Goal: Information Seeking & Learning: Learn about a topic

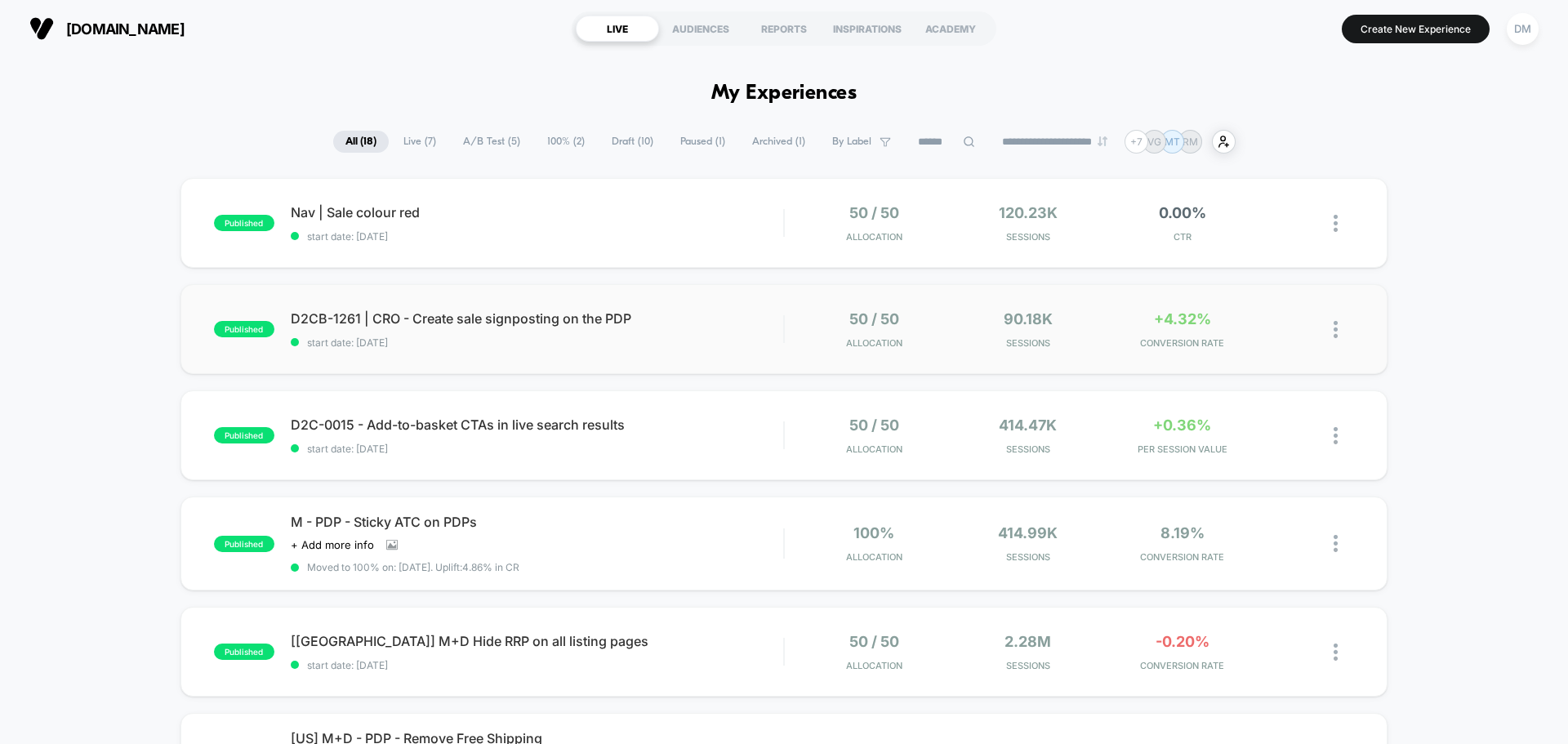
click at [557, 349] on div "published D2CB-1261 | CRO - Create sale signposting on the PDP start date: [DAT…" at bounding box center [784, 329] width 1207 height 90
click at [723, 422] on span "D2C-0015 - Add-to-basket CTAs in live search results Click to edit experience d…" at bounding box center [536, 425] width 493 height 16
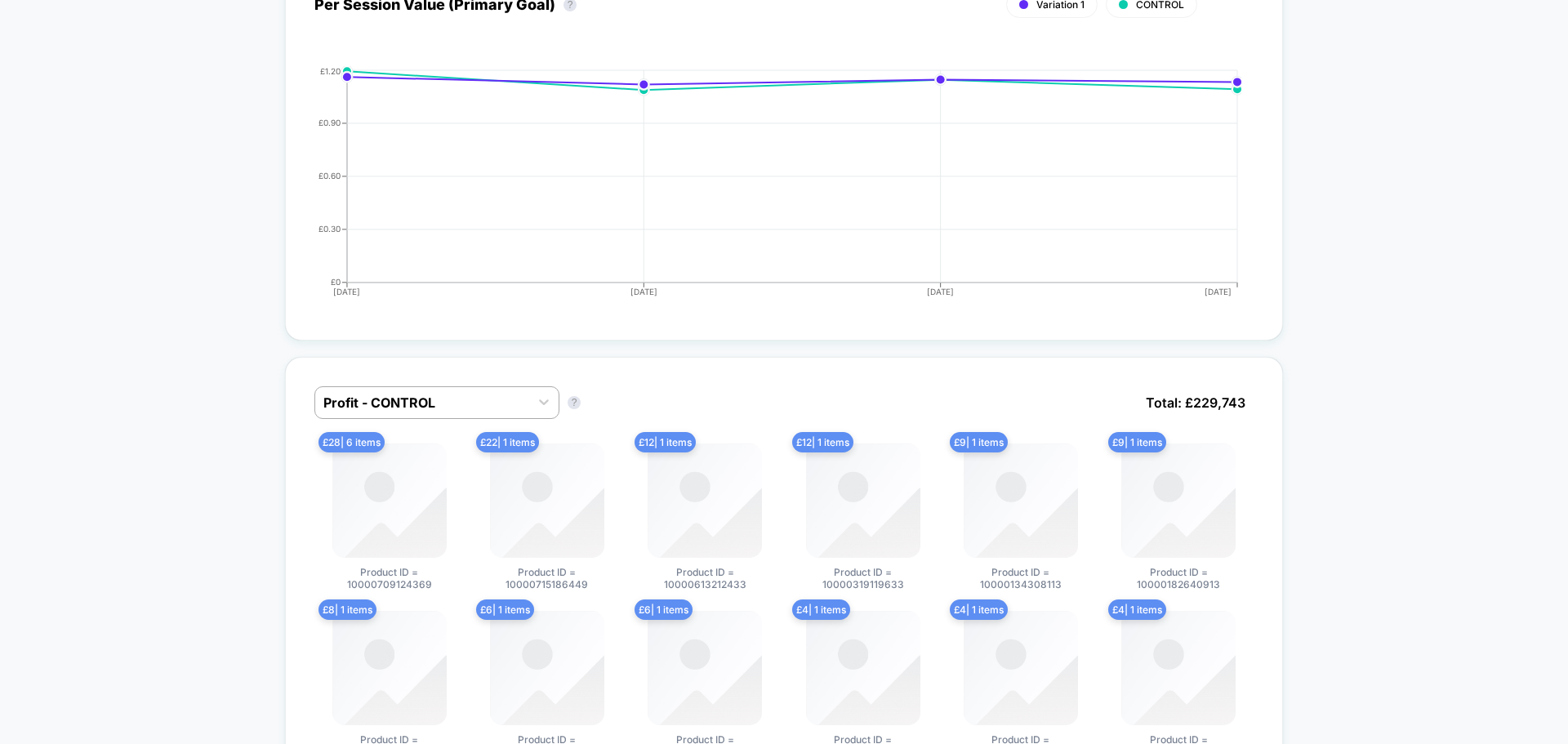
scroll to position [817, 0]
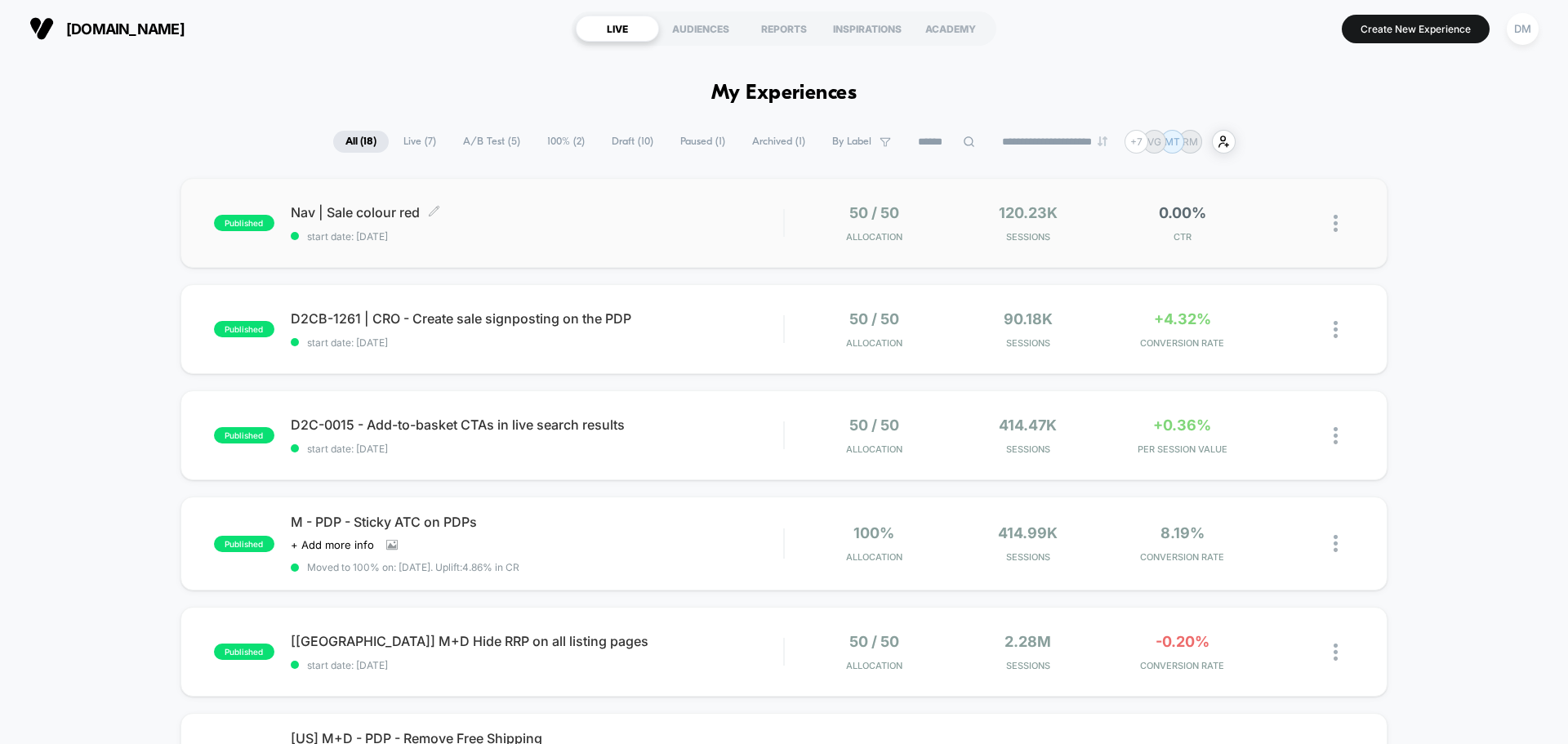
click at [549, 227] on div "Nav | Sale colour red Click to edit experience details Click to edit experience…" at bounding box center [536, 223] width 493 height 38
click at [727, 95] on h1 "My Experiences" at bounding box center [784, 94] width 147 height 24
click at [574, 202] on div "published Nav | Sale colour red start date: [DATE] 50 / 50 Allocation 120.23k S…" at bounding box center [784, 223] width 1207 height 90
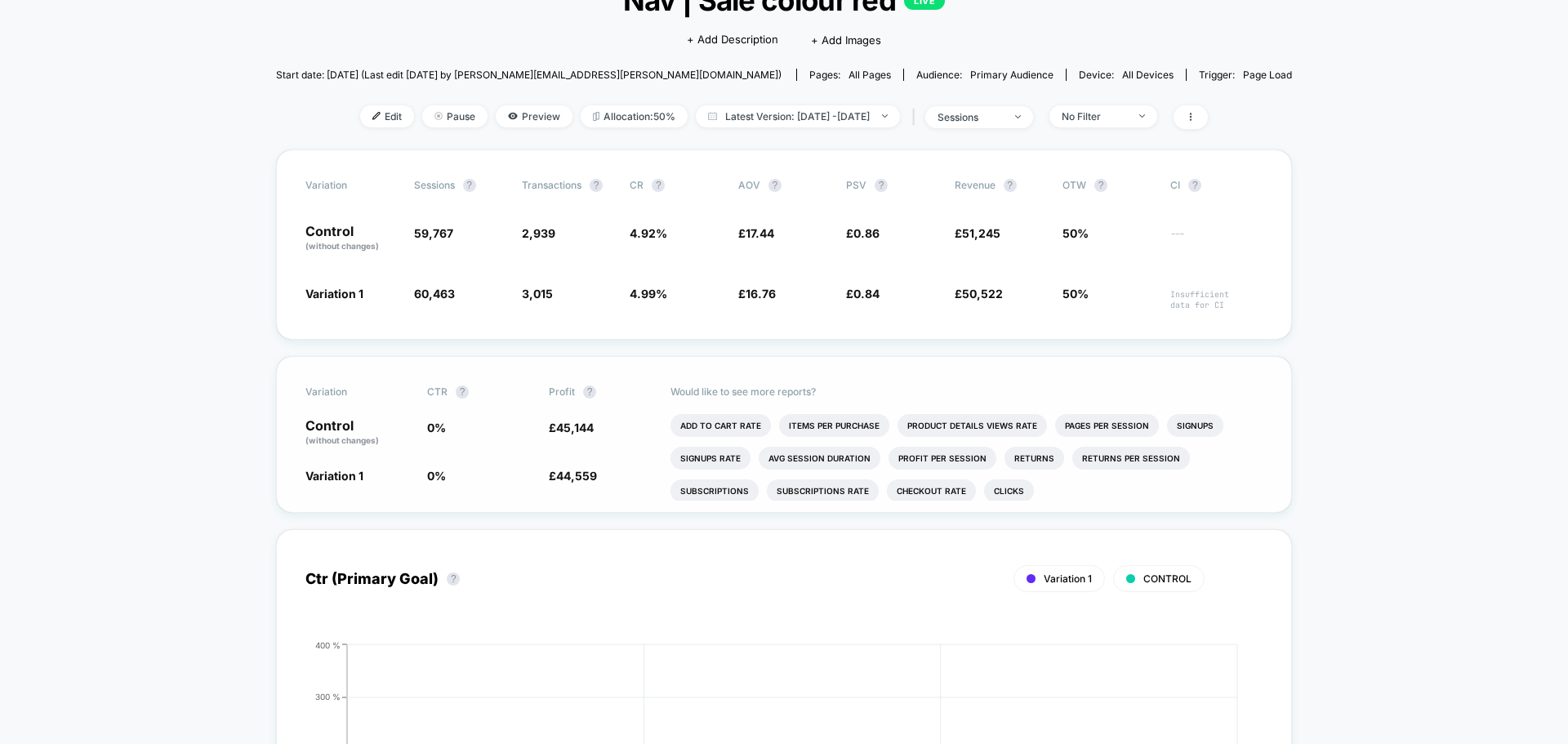
scroll to position [163, 0]
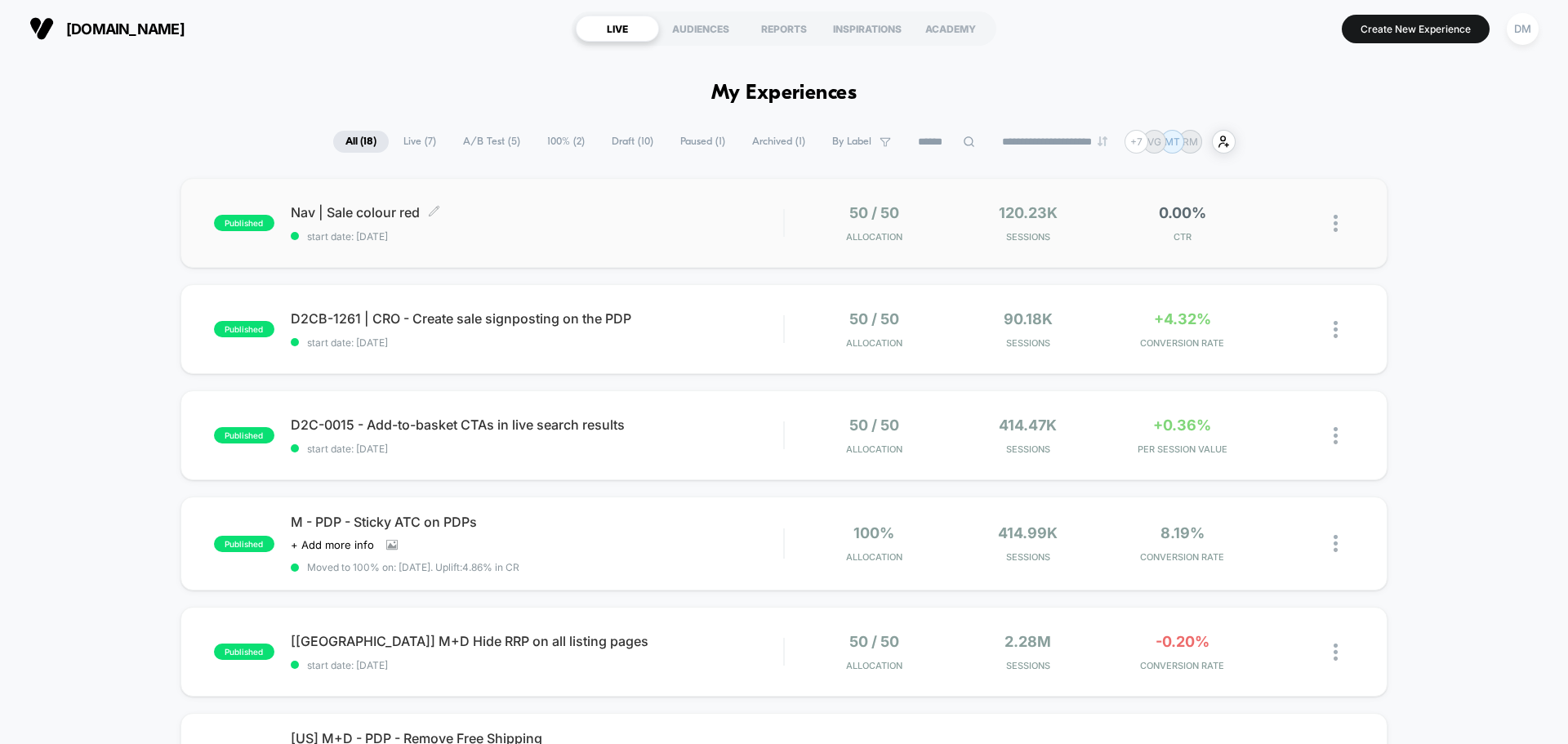
click at [714, 222] on div "Nav | Sale colour red Click to edit experience details Click to edit experience…" at bounding box center [536, 223] width 493 height 38
click at [709, 335] on div "D2CB-1261 | CRO - Create sale signposting on the PDP Click to edit experience d…" at bounding box center [536, 330] width 493 height 38
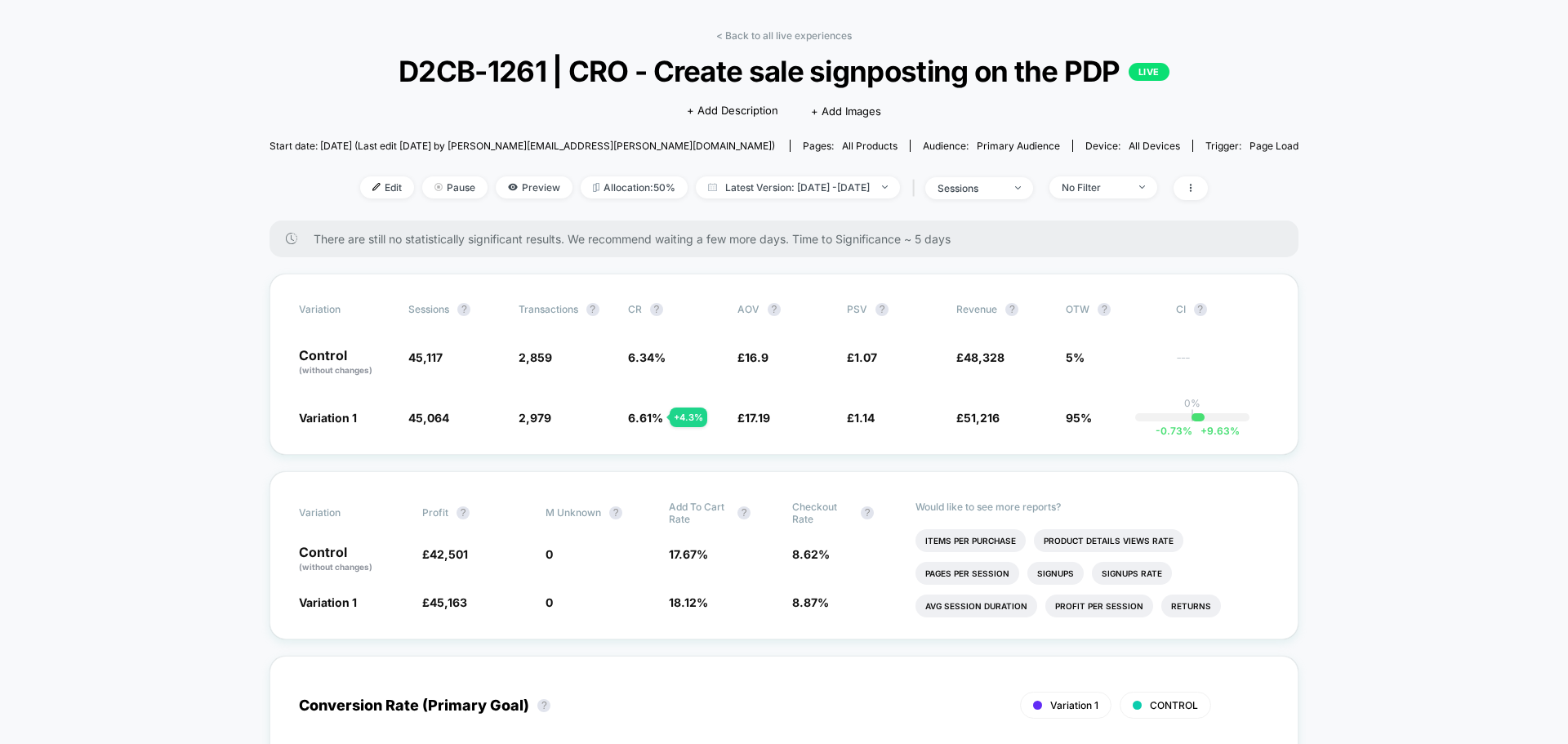
scroll to position [82, 0]
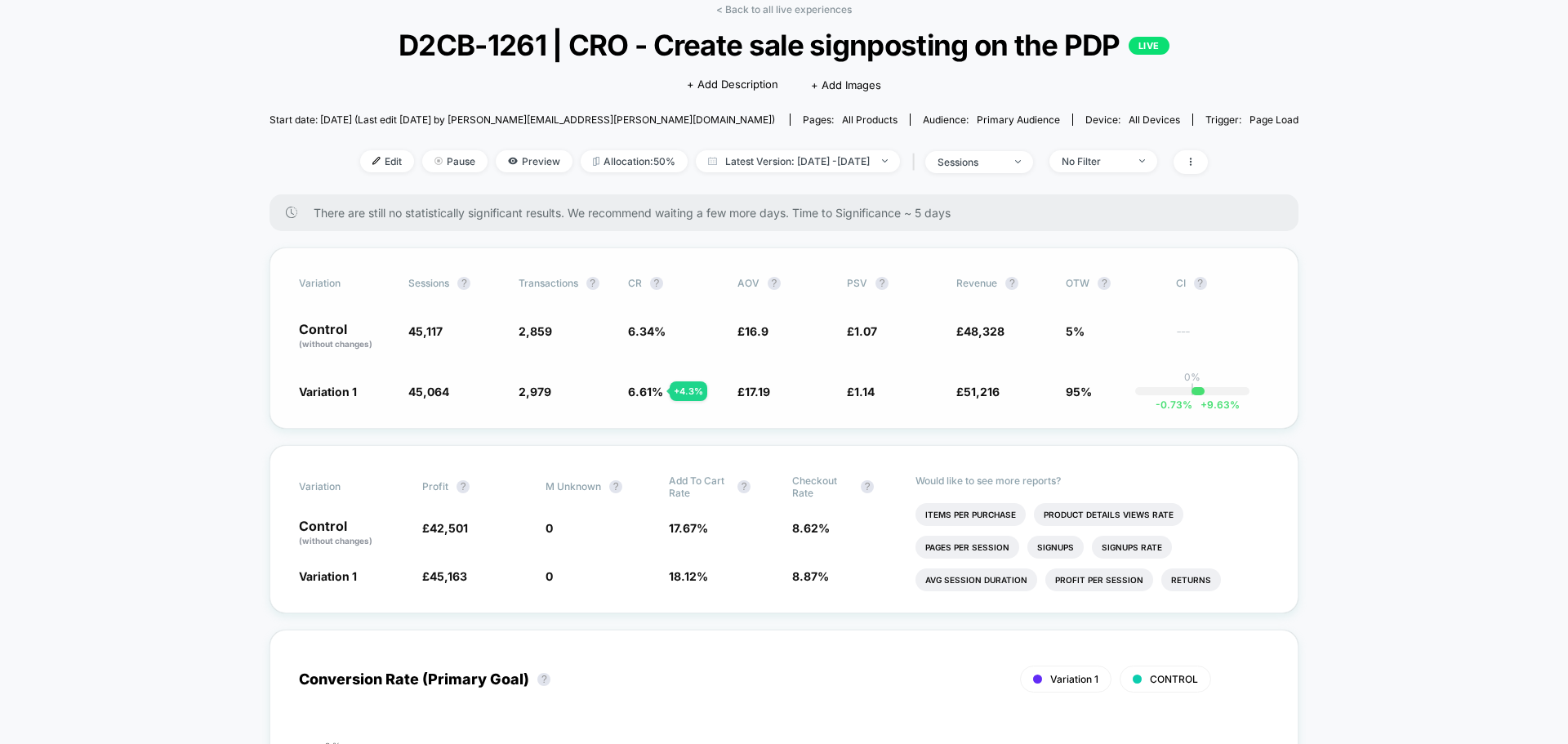
click at [1071, 395] on span "95%" at bounding box center [1079, 392] width 26 height 14
click at [1066, 392] on span "95%" at bounding box center [1079, 392] width 26 height 14
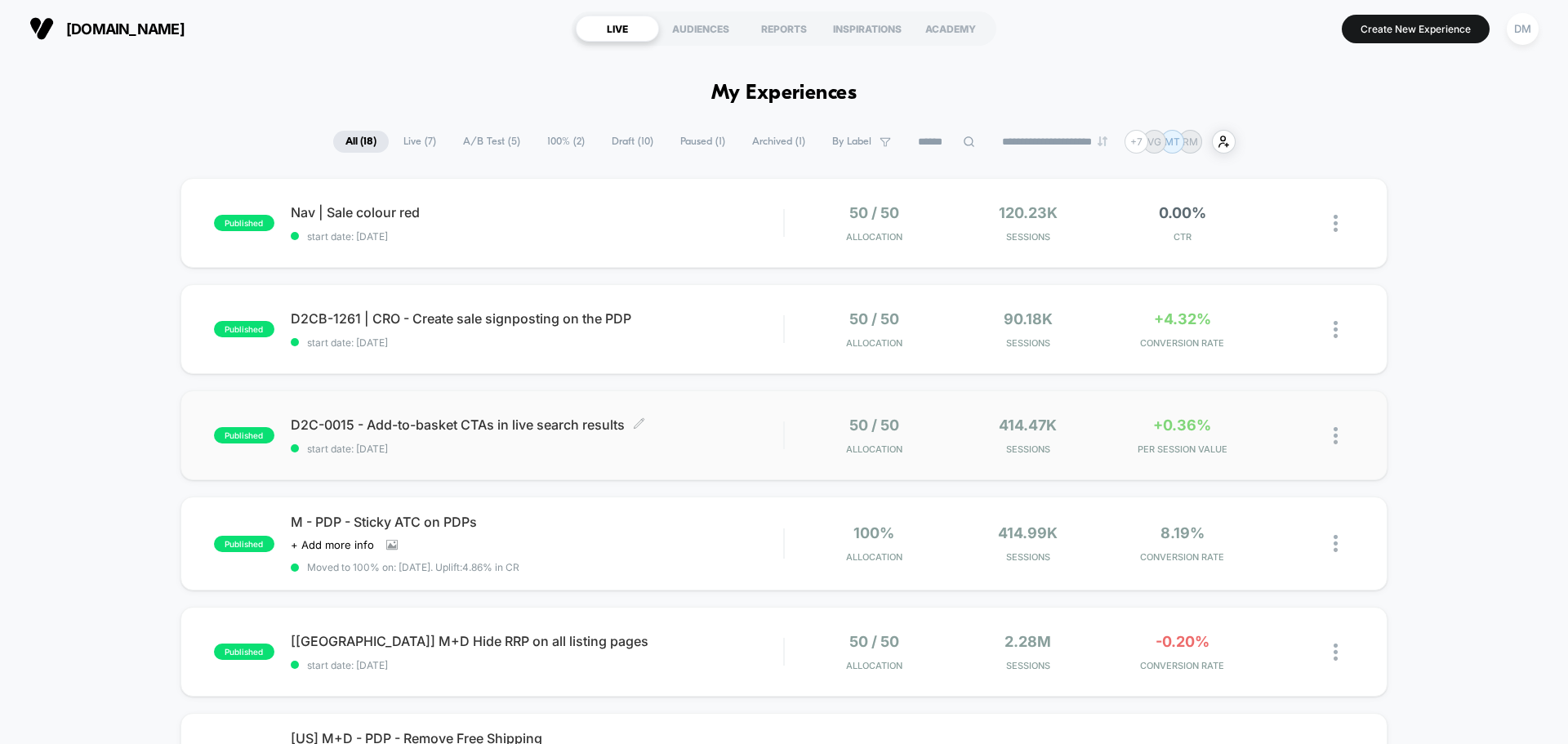
click at [563, 435] on div "D2C-0015 - Add-to-basket CTAs in live search results Click to edit experience d…" at bounding box center [536, 436] width 493 height 38
click at [420, 409] on div "published D2C-0015 - Add-to-basket CTAs in live search results start date: [DAT…" at bounding box center [784, 435] width 1207 height 90
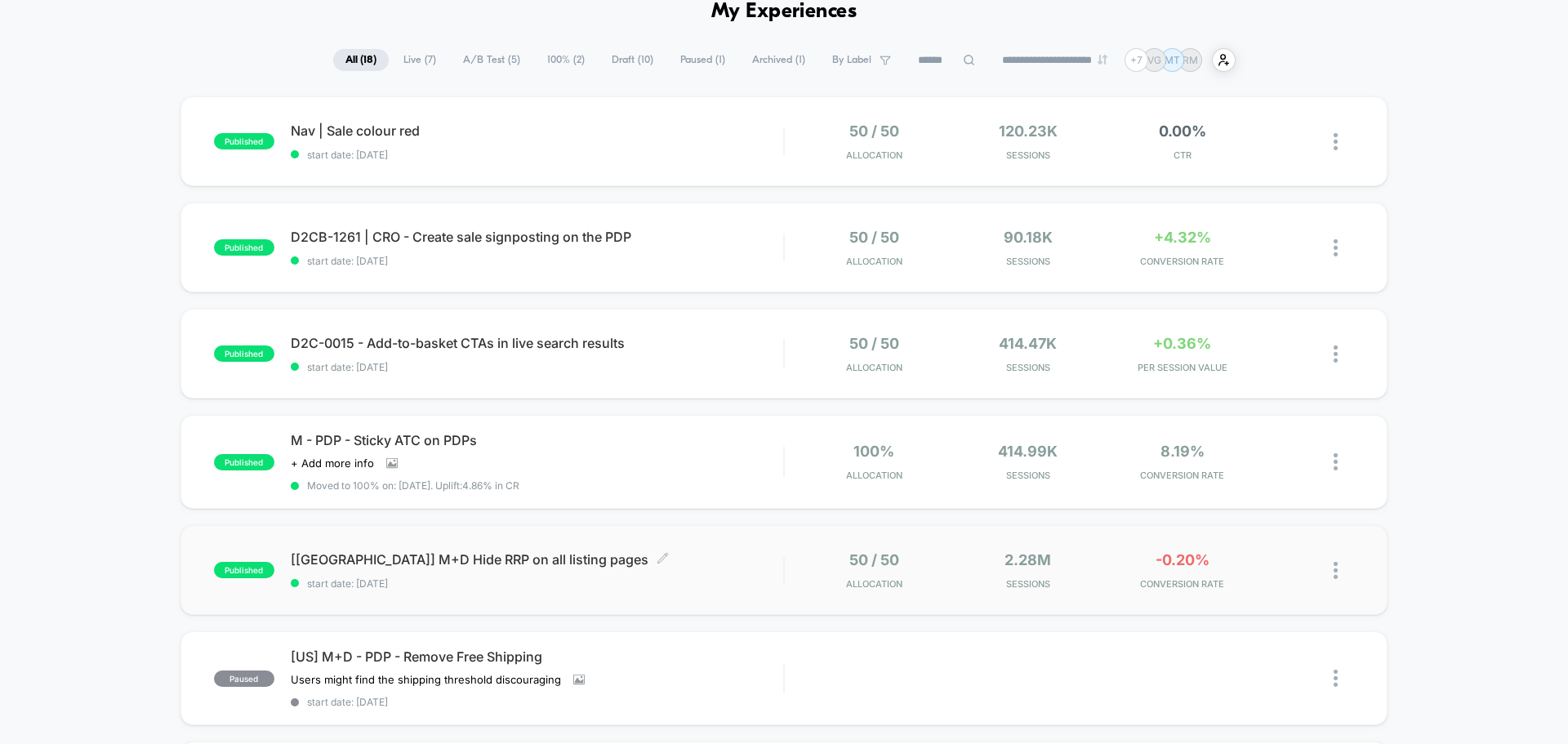
click at [520, 565] on span "[[GEOGRAPHIC_DATA]] M+D Hide RRP on all listing pages Click to edit experience …" at bounding box center [536, 560] width 493 height 16
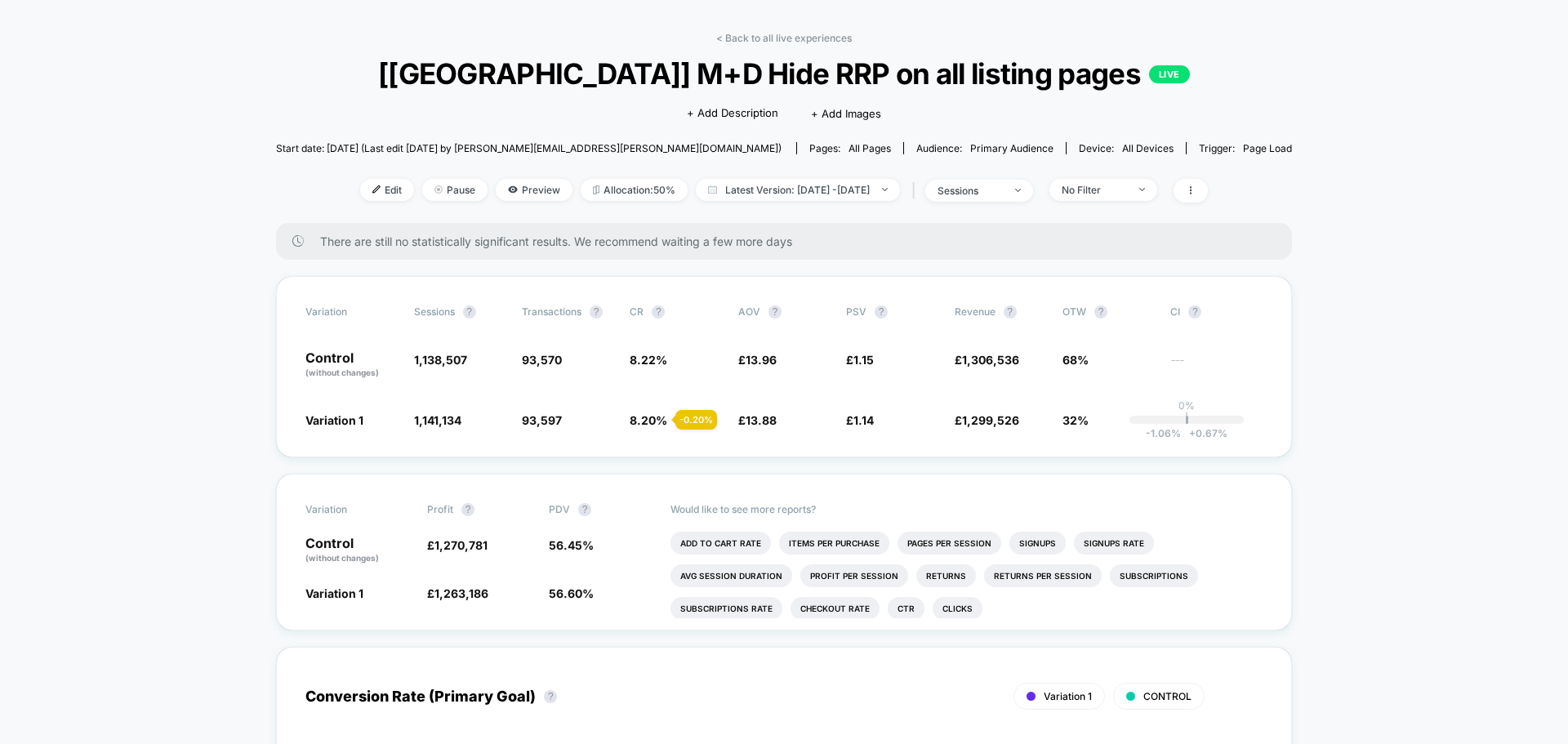
scroll to position [82, 0]
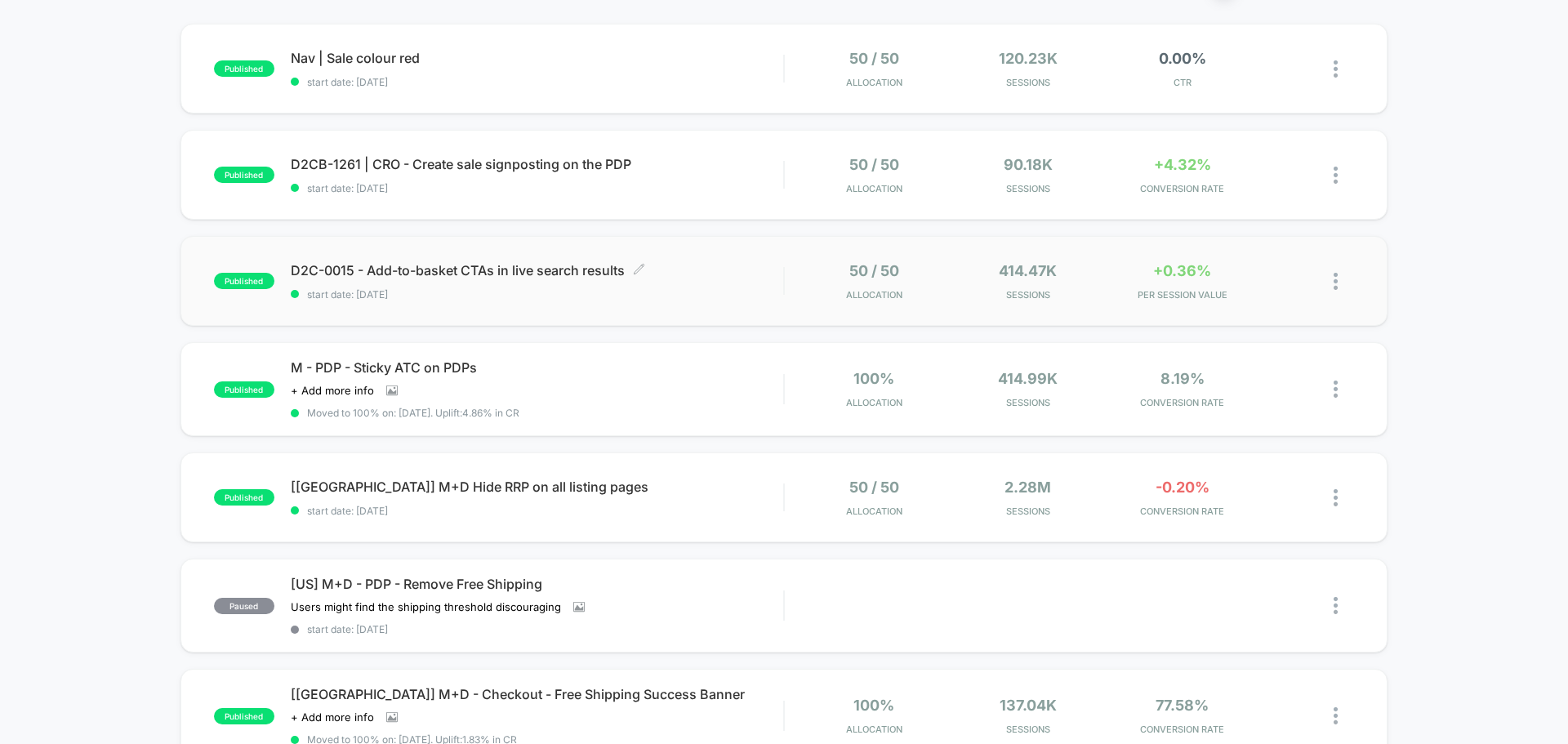
scroll to position [163, 0]
